Goal: Information Seeking & Learning: Learn about a topic

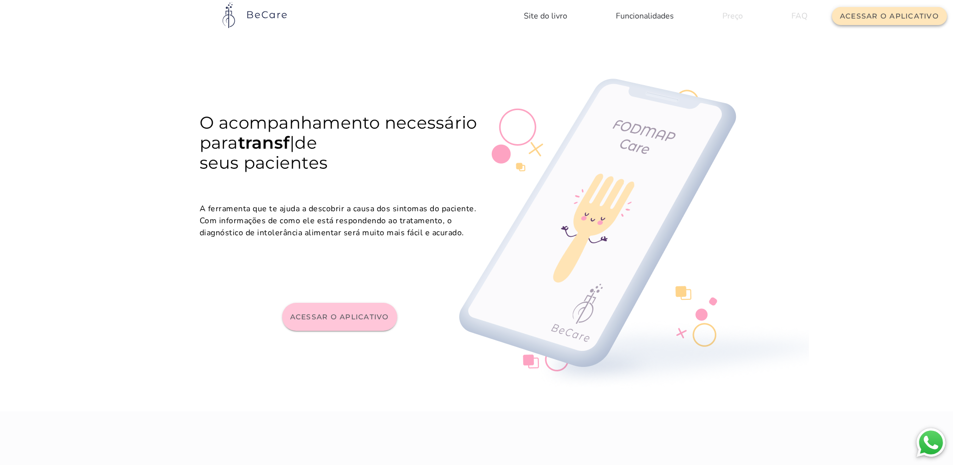
click at [876, 21] on button "Acessar o aplicativo" at bounding box center [889, 16] width 115 height 18
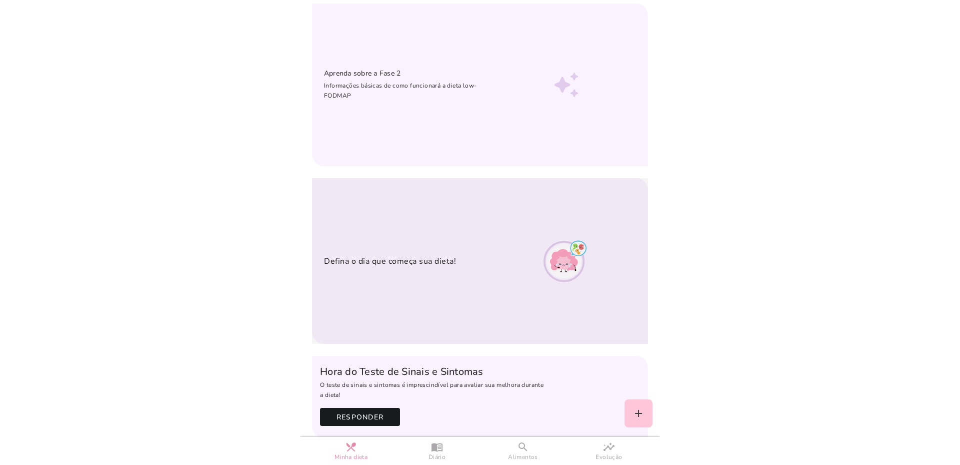
scroll to position [30, 0]
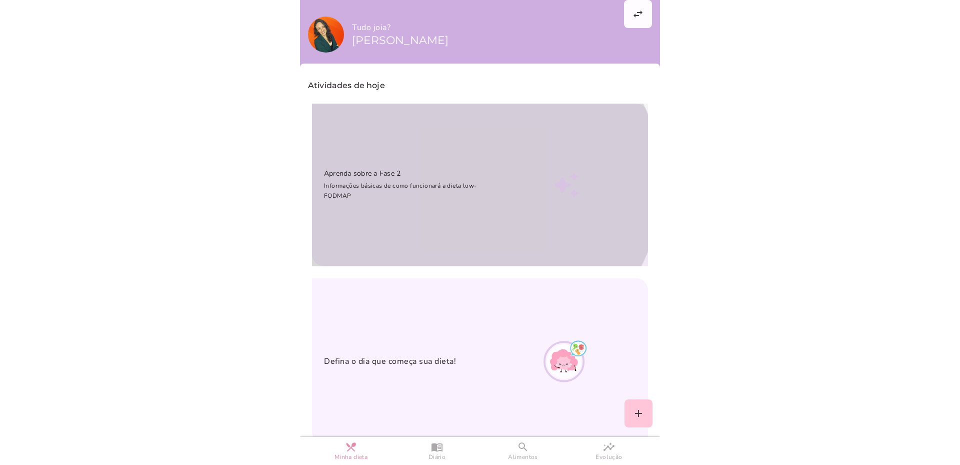
click at [601, 195] on div at bounding box center [567, 185] width 139 height 139
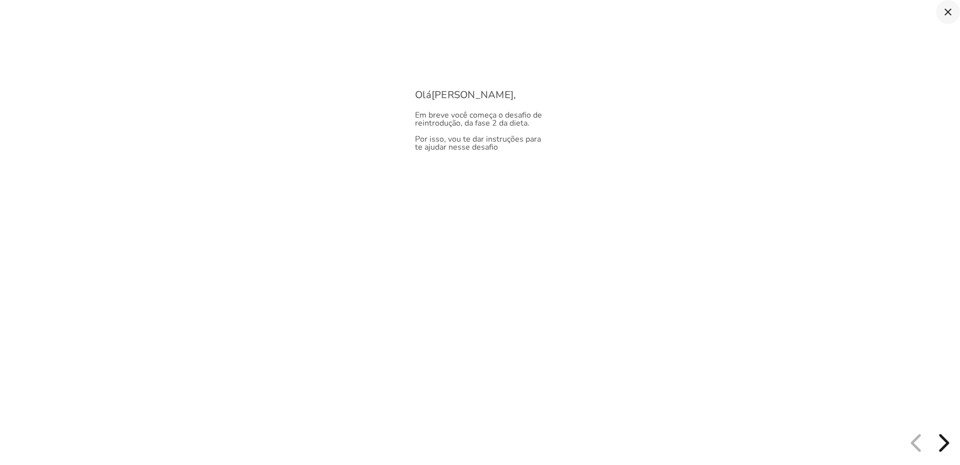
click at [948, 11] on icon "close" at bounding box center [948, 12] width 12 height 12
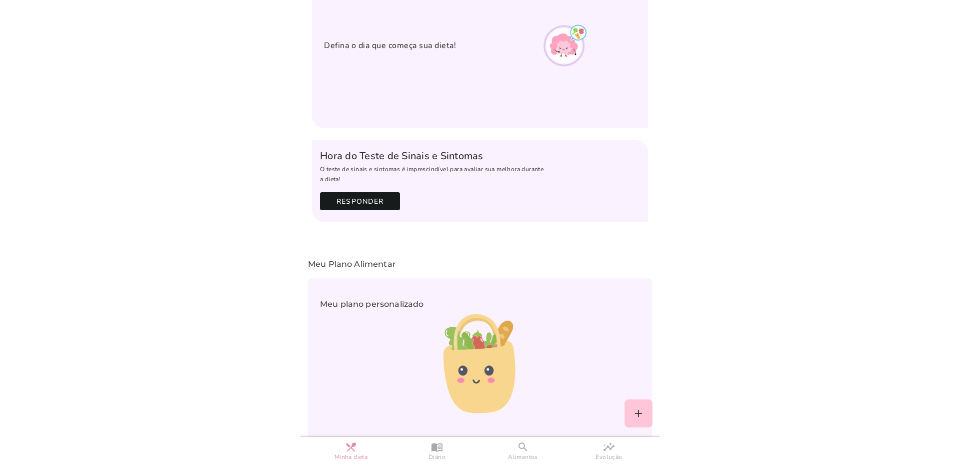
scroll to position [245, 0]
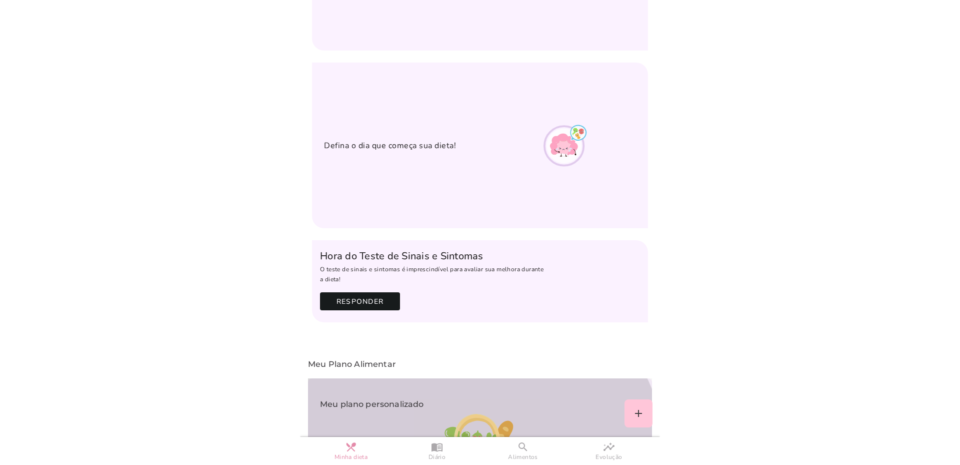
click at [520, 378] on icon at bounding box center [480, 463] width 112 height 170
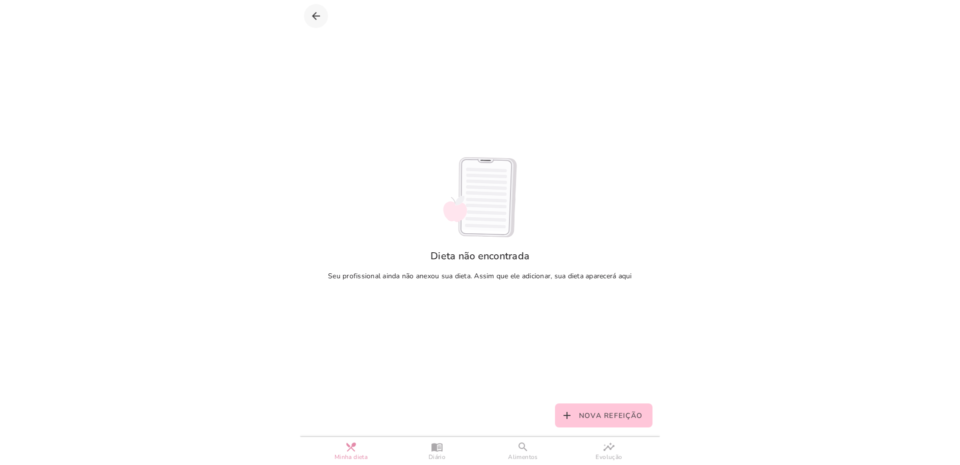
click at [319, 14] on icon "arrow_back" at bounding box center [316, 16] width 12 height 12
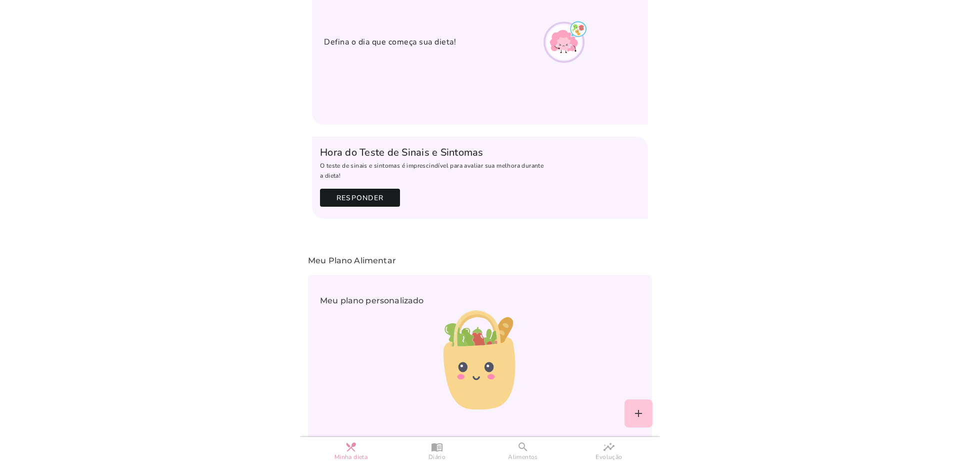
scroll to position [353, 0]
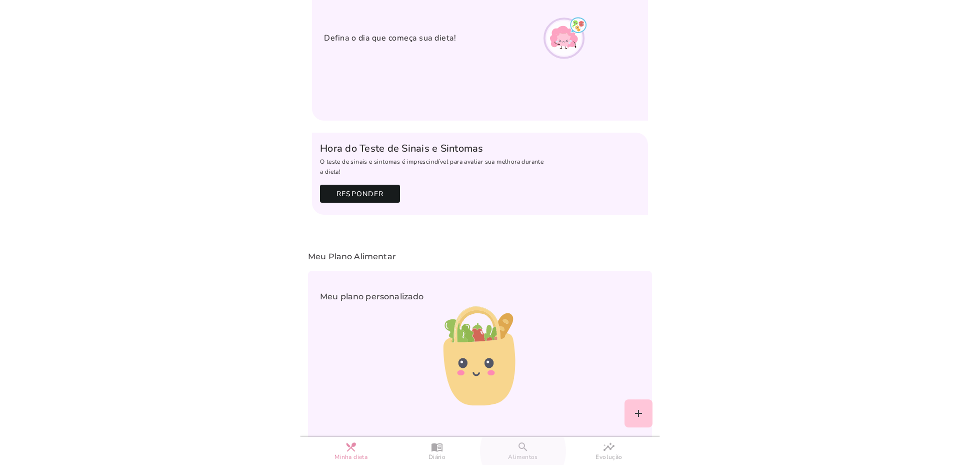
click at [0, 0] on slot "search" at bounding box center [0, 0] width 0 height 0
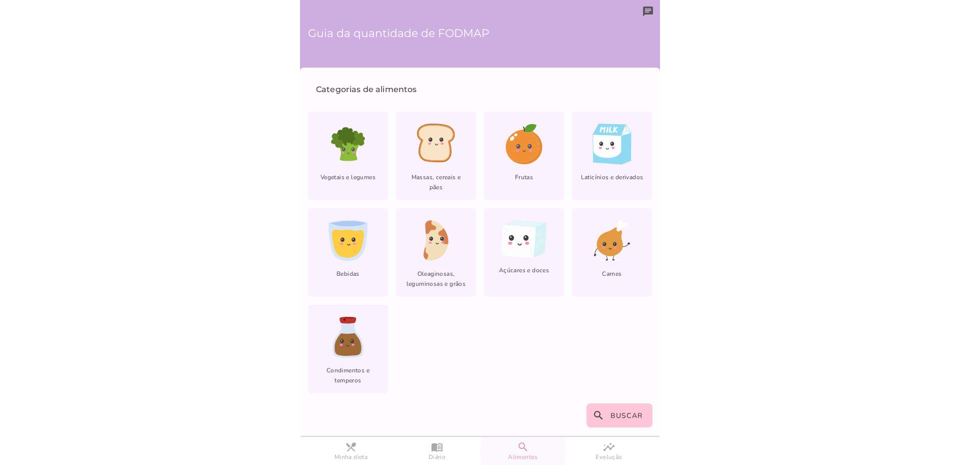
scroll to position [1, 0]
click at [446, 249] on icon "lfm-list-nuts" at bounding box center [437, 240] width 26 height 41
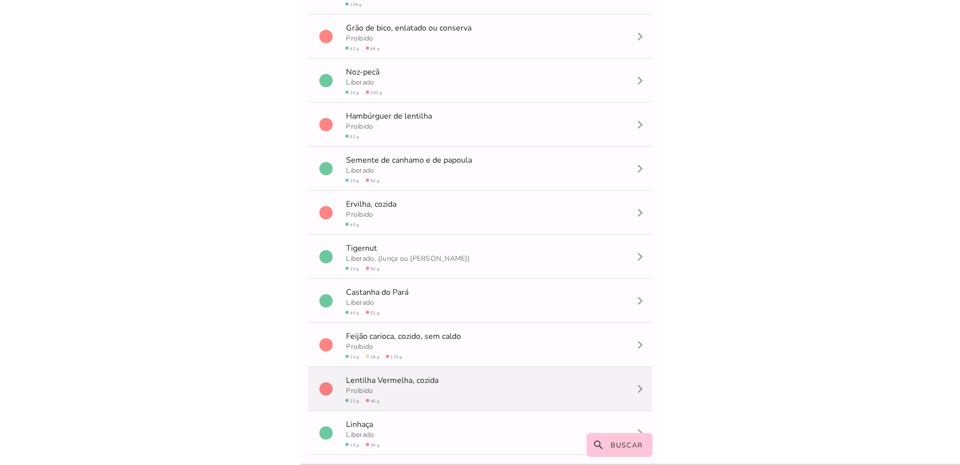
scroll to position [1186, 0]
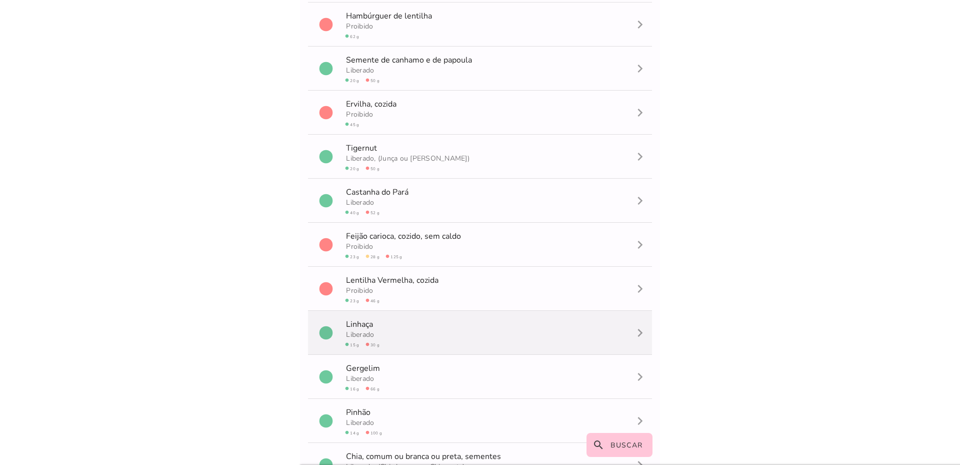
click at [0, 0] on slot "navigate_next" at bounding box center [0, 0] width 0 height 0
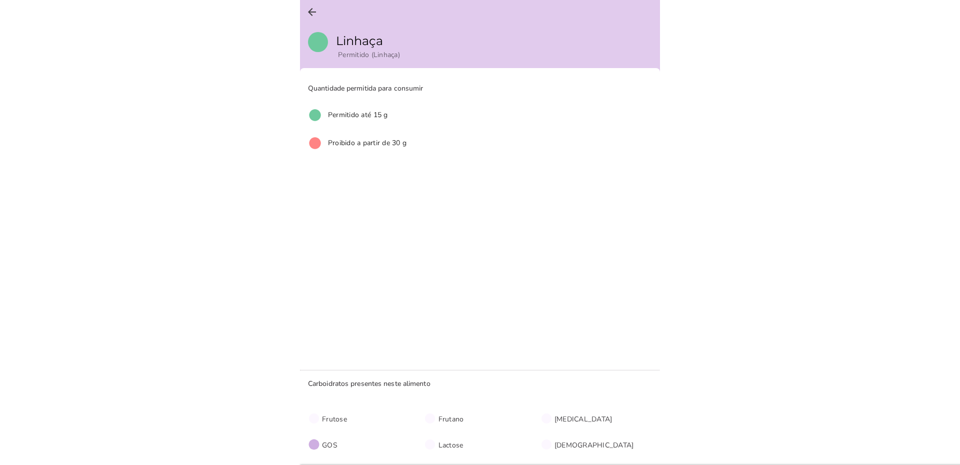
scroll to position [1, 0]
drag, startPoint x: 385, startPoint y: 385, endPoint x: 482, endPoint y: 386, distance: 97.1
click at [475, 385] on p "Carboidratos presentes neste alimento" at bounding box center [484, 383] width 352 height 11
click at [482, 386] on p "Carboidratos presentes neste alimento" at bounding box center [484, 383] width 352 height 11
drag, startPoint x: 311, startPoint y: 444, endPoint x: 373, endPoint y: 444, distance: 61.5
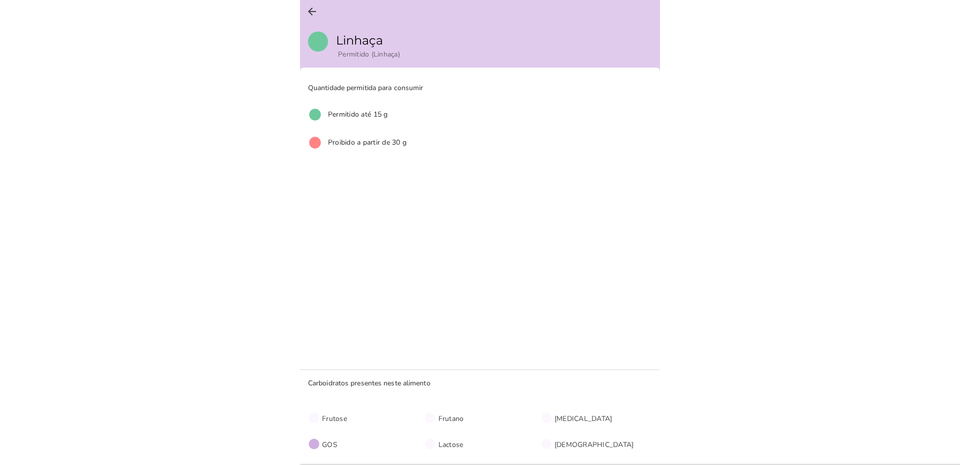
click at [372, 445] on div "Quantidade permitida para consumir circle Permitido até 15 g circle Proibido a …" at bounding box center [480, 266] width 360 height 397
click at [375, 444] on p "circle GOS" at bounding box center [366, 444] width 116 height 12
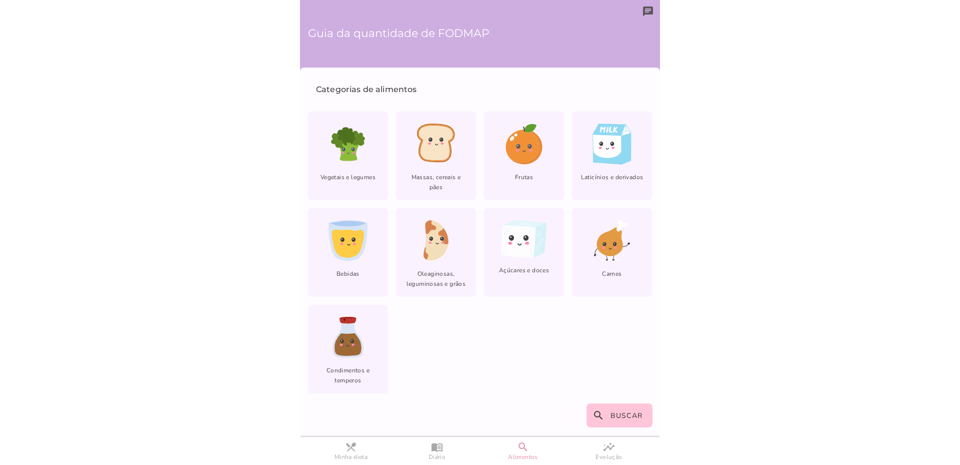
scroll to position [1, 0]
click at [448, 244] on div "lfm-list-nuts Oleaginosas, leguminosas e grãos" at bounding box center [436, 252] width 80 height 89
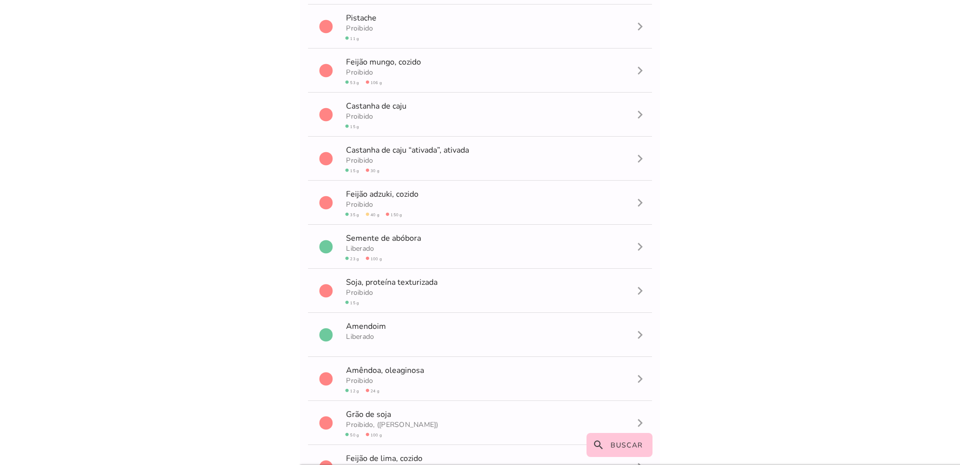
scroll to position [236, 0]
